Goal: Transaction & Acquisition: Obtain resource

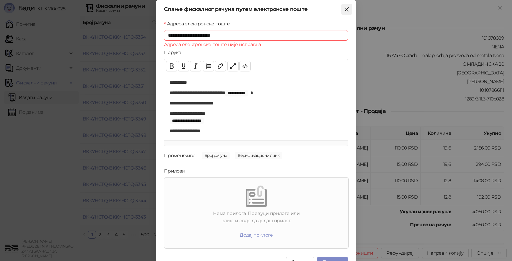
click at [344, 10] on icon "close" at bounding box center [346, 9] width 5 height 5
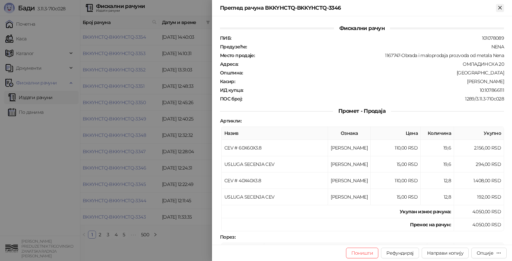
click at [502, 6] on icon "Close" at bounding box center [500, 7] width 3 height 3
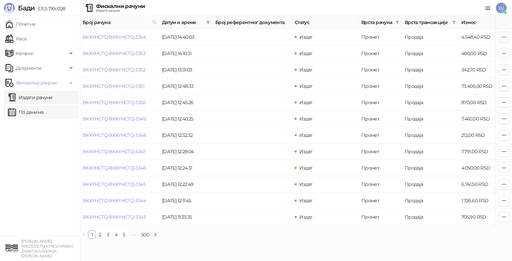
click at [36, 115] on link "По данима" at bounding box center [25, 111] width 35 height 13
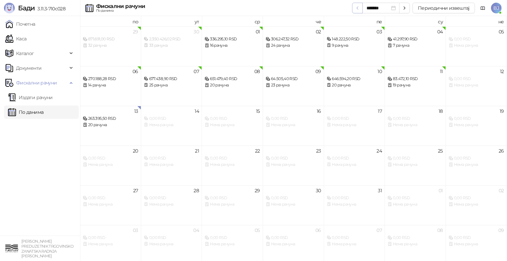
click at [357, 8] on icon "button" at bounding box center [356, 7] width 5 height 5
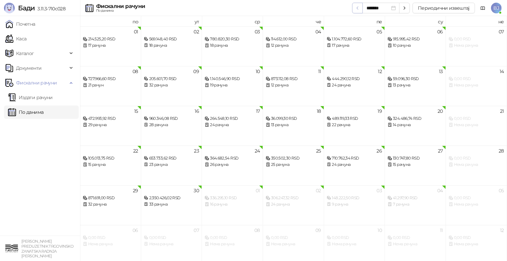
click at [357, 8] on icon "button" at bounding box center [356, 7] width 5 height 5
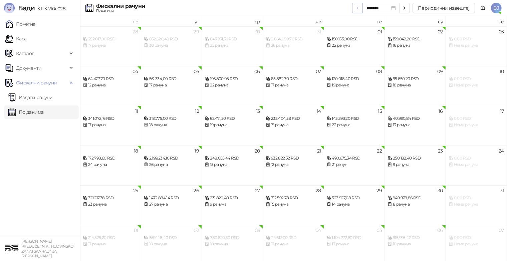
click at [357, 8] on icon "button" at bounding box center [356, 7] width 5 height 5
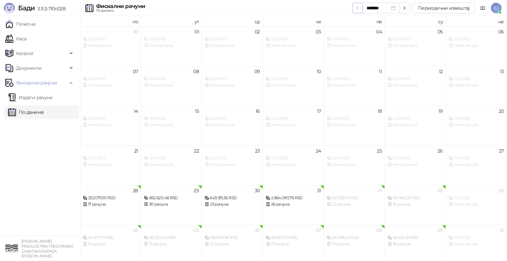
type input "*******"
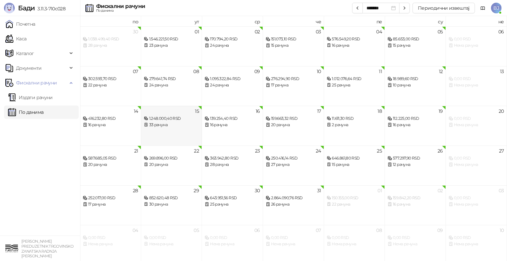
click at [178, 127] on div "33 рачуна" at bounding box center [171, 125] width 55 height 6
click at [178, 124] on div "33 рачуна" at bounding box center [171, 125] width 55 height 6
click at [174, 125] on div "33 рачуна" at bounding box center [171, 125] width 55 height 6
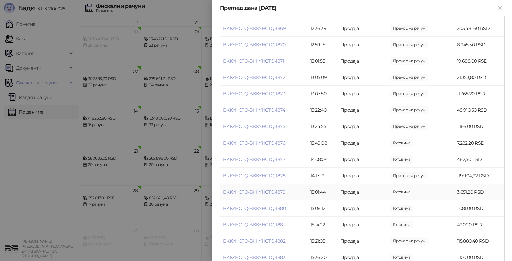
scroll to position [400, 0]
click at [271, 207] on link "BKKYHCTQ-BKKYHCTQ-1882" at bounding box center [254, 207] width 62 height 6
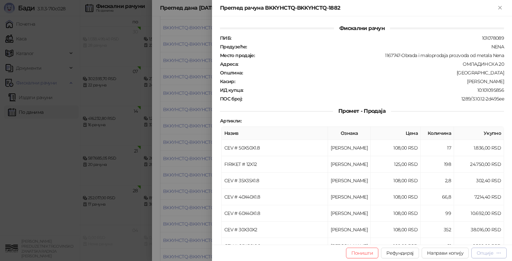
click at [480, 251] on div "Опције" at bounding box center [485, 253] width 17 height 6
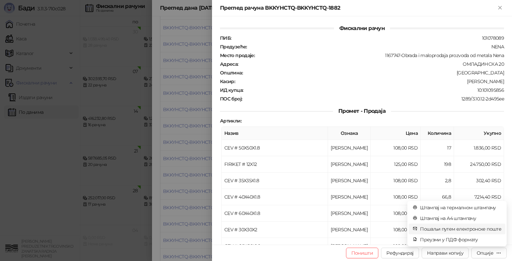
click at [467, 230] on span "Пошаљи путем електронске поште" at bounding box center [460, 228] width 81 height 7
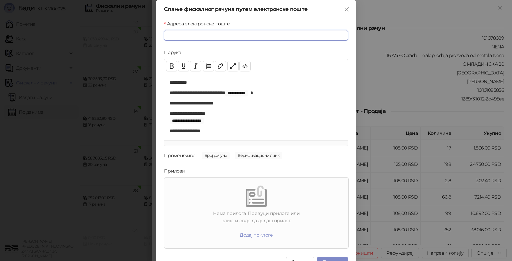
click at [169, 38] on input "Адреса електронске поште" at bounding box center [256, 35] width 184 height 11
paste input "**********"
type input "**********"
click at [214, 218] on div "Нема прилога. Превуци прилоге или кликни овде да додаш прилог." at bounding box center [256, 216] width 179 height 15
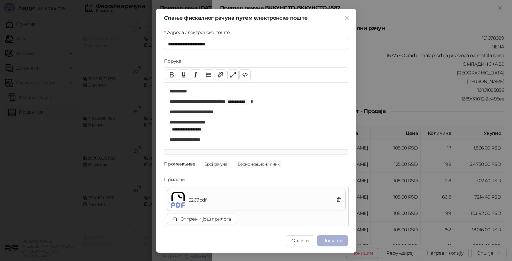
click at [333, 241] on button "Пошаљи" at bounding box center [332, 240] width 31 height 11
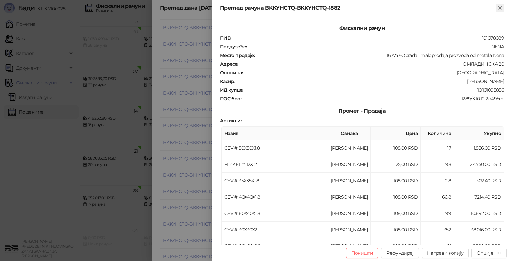
click at [502, 8] on icon "Close" at bounding box center [500, 8] width 6 height 6
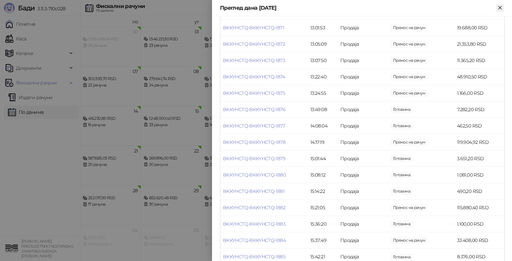
click at [498, 8] on icon "Close" at bounding box center [500, 8] width 6 height 6
